Goal: Navigation & Orientation: Find specific page/section

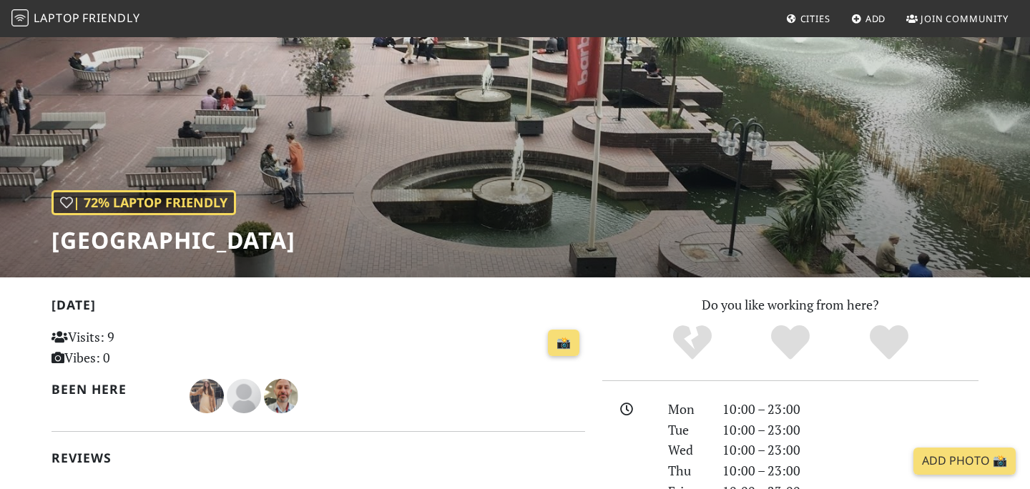
scroll to position [145, 0]
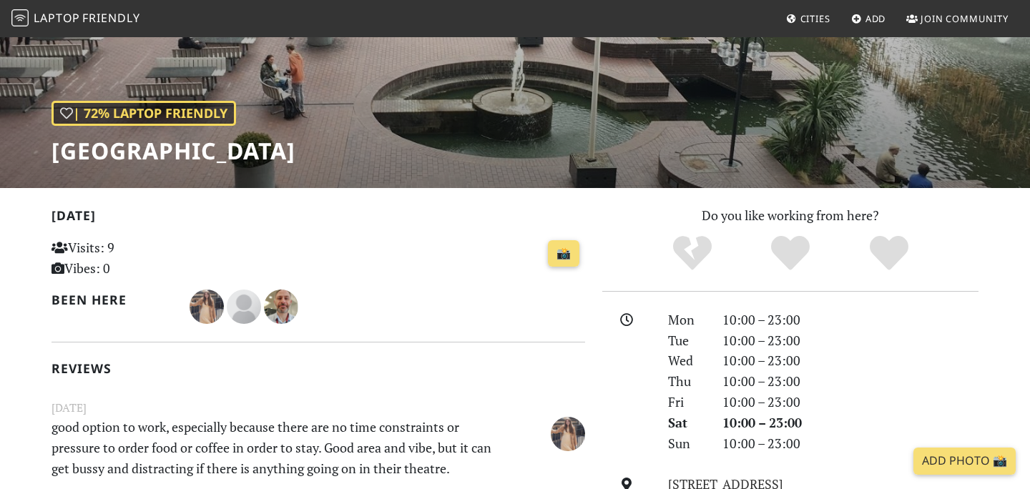
click at [813, 25] on link "Cities" at bounding box center [809, 19] width 56 height 26
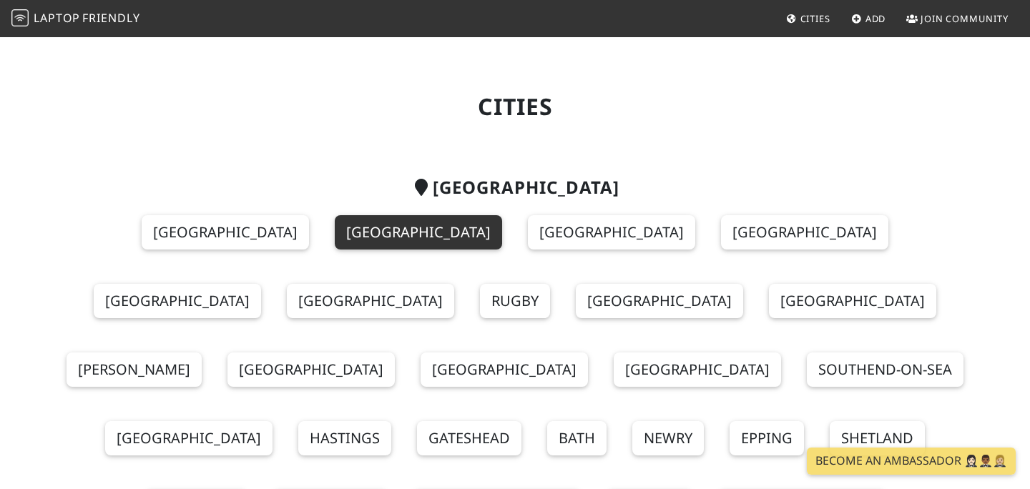
click at [335, 238] on link "[GEOGRAPHIC_DATA]" at bounding box center [418, 232] width 167 height 34
click at [335, 234] on link "[GEOGRAPHIC_DATA]" at bounding box center [418, 232] width 167 height 34
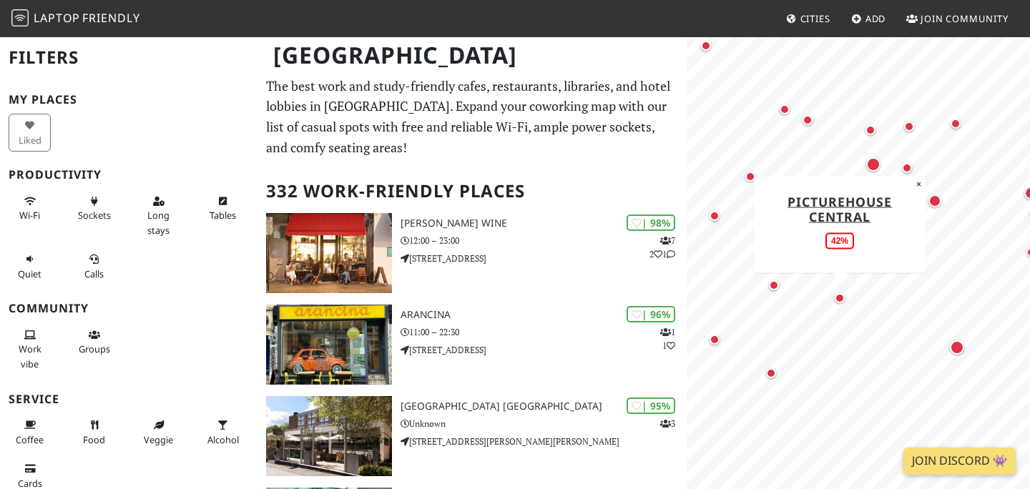
click at [841, 299] on div "Map marker" at bounding box center [840, 298] width 10 height 10
